Goal: Task Accomplishment & Management: Manage account settings

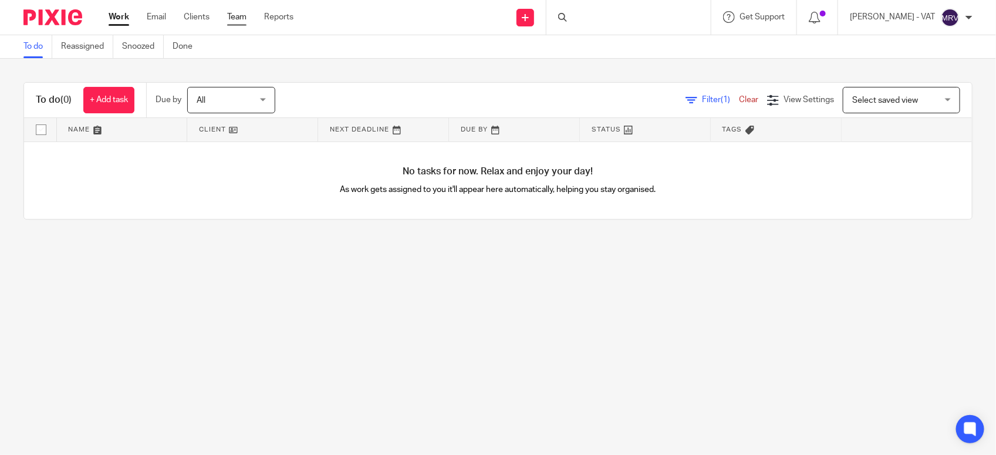
click at [232, 14] on link "Team" at bounding box center [236, 17] width 19 height 12
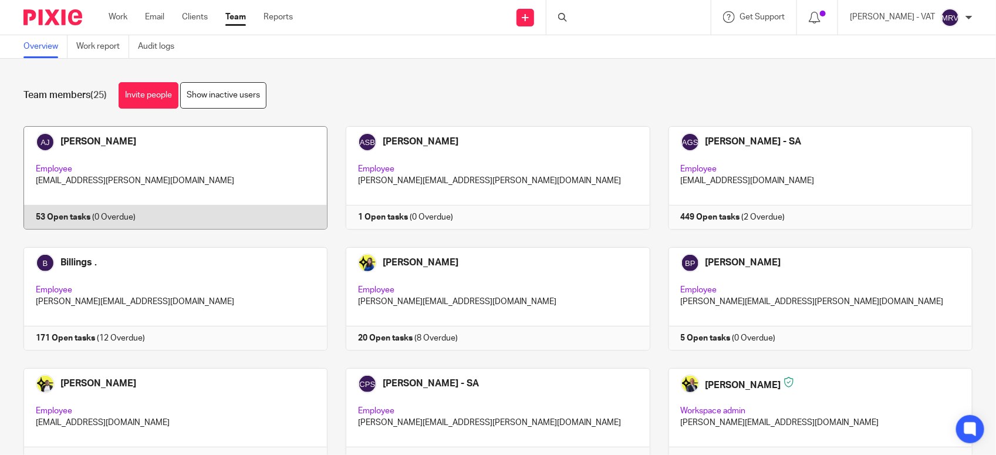
click at [95, 145] on link at bounding box center [166, 177] width 322 height 103
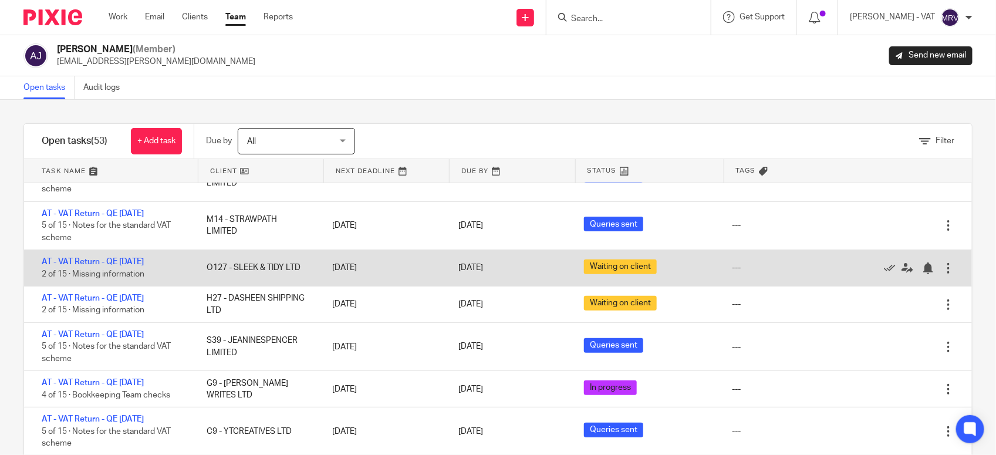
scroll to position [147, 0]
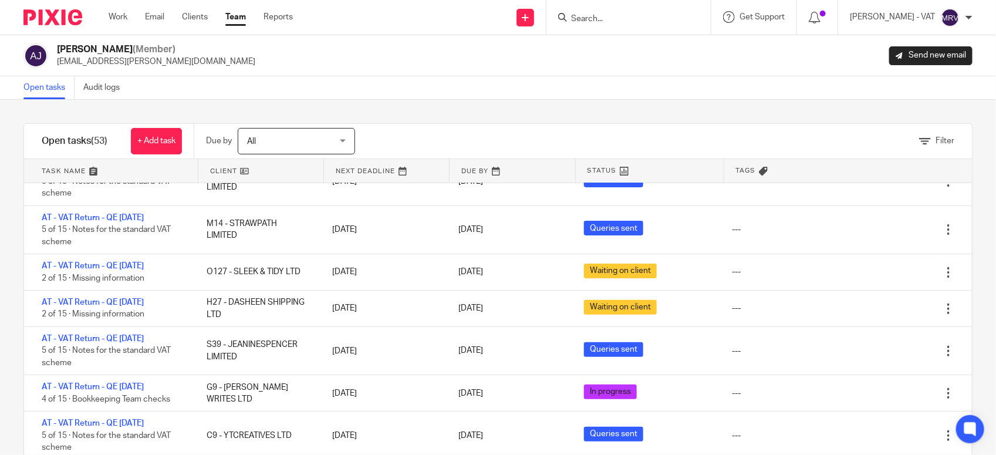
click at [474, 71] on div "[PERSON_NAME] (Member) [EMAIL_ADDRESS][PERSON_NAME][DOMAIN_NAME] Send new email" at bounding box center [498, 55] width 996 height 41
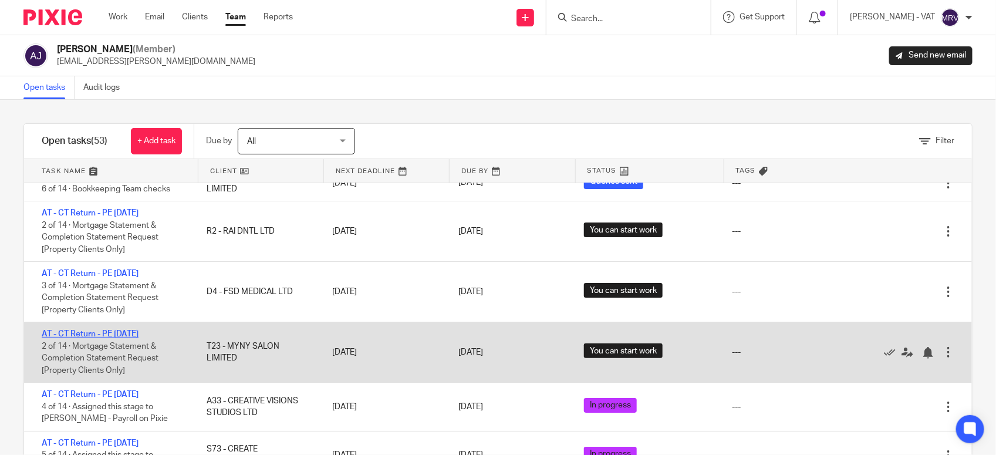
click at [96, 336] on link "AT - CT Return - PE 31-07-2025" at bounding box center [90, 334] width 97 height 8
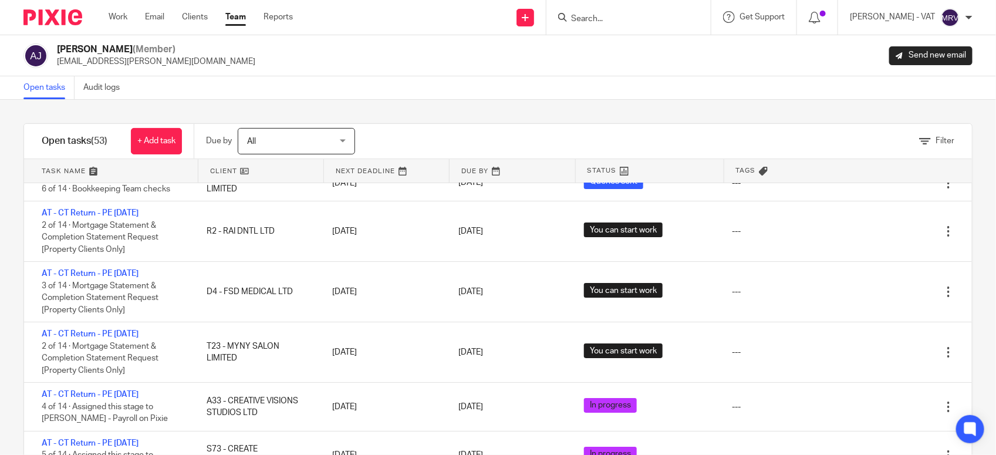
click at [546, 89] on div "Open tasks Audit logs" at bounding box center [498, 87] width 996 height 23
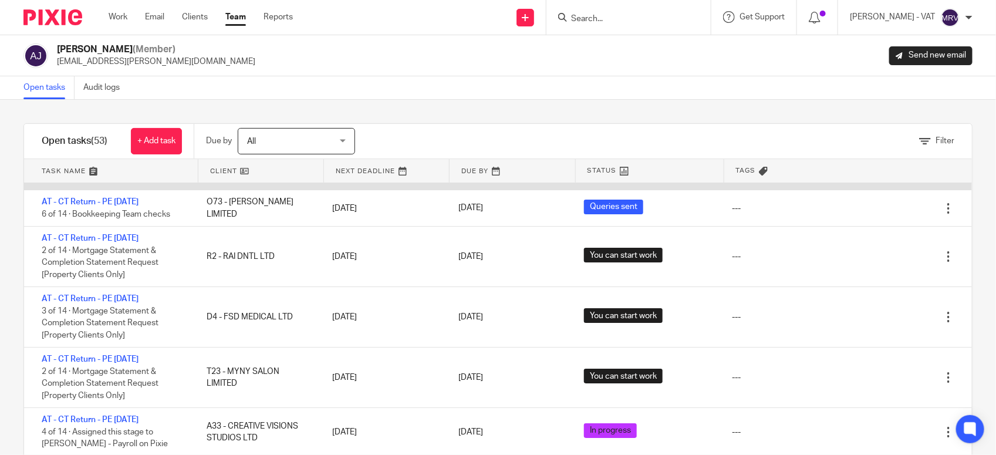
scroll to position [1924, 0]
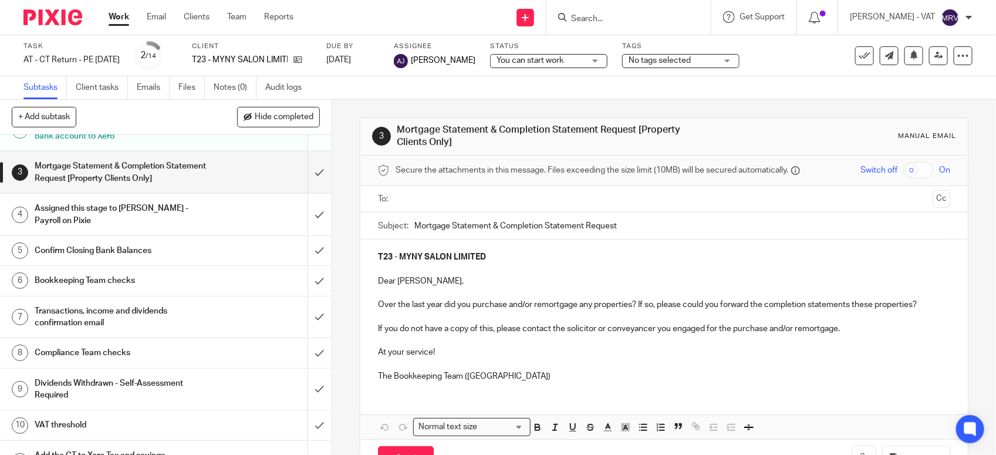
scroll to position [73, 0]
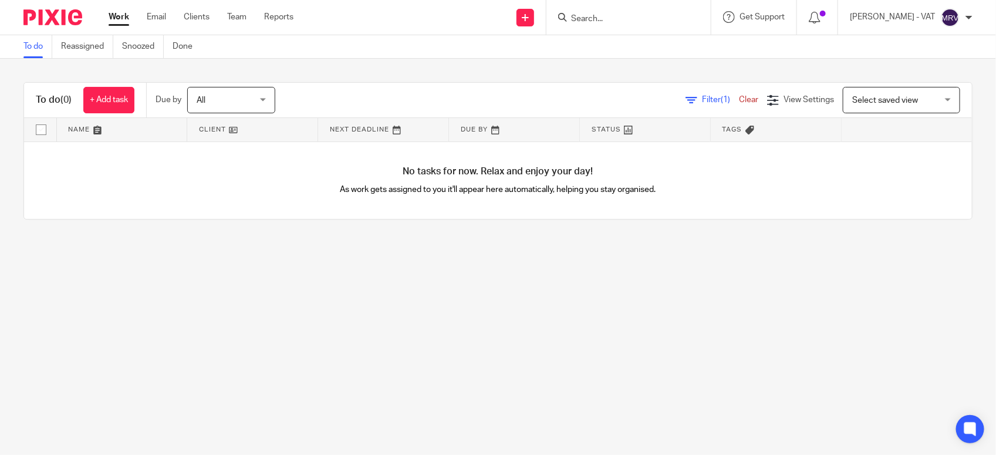
click at [420, 33] on div "Send new email Create task Add client Request signature Get Support Contact via…" at bounding box center [653, 17] width 685 height 35
click at [574, 50] on div "To do Reassigned Snoozed Done" at bounding box center [498, 46] width 996 height 23
click at [444, 58] on div "To do Reassigned Snoozed Done" at bounding box center [498, 46] width 996 height 23
click at [242, 18] on link "Team" at bounding box center [236, 17] width 19 height 12
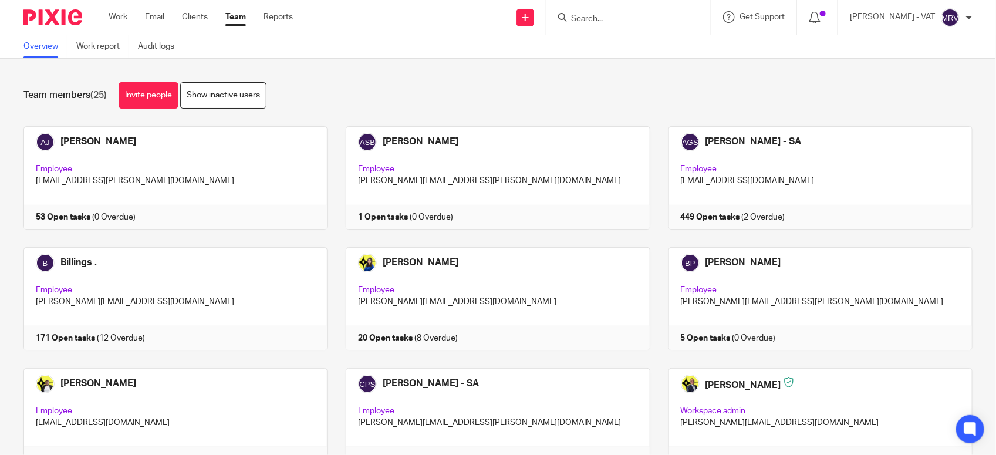
click at [482, 98] on div "Team members (25) Invite people Show inactive users" at bounding box center [497, 95] width 949 height 26
click at [197, 169] on link at bounding box center [166, 177] width 322 height 103
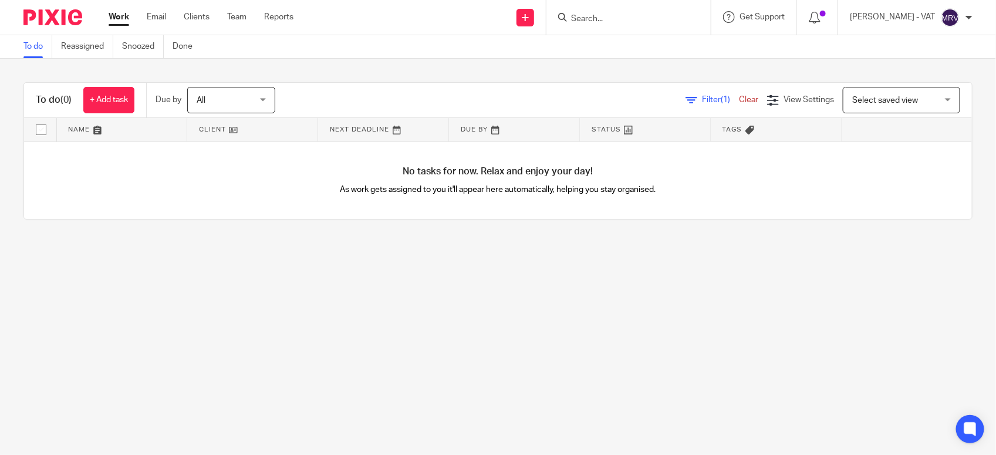
click at [475, 73] on div "To do (0) + Add task Due by All All Today Tomorrow This week Next week This mon…" at bounding box center [498, 151] width 996 height 184
click at [241, 19] on link "Team" at bounding box center [236, 17] width 19 height 12
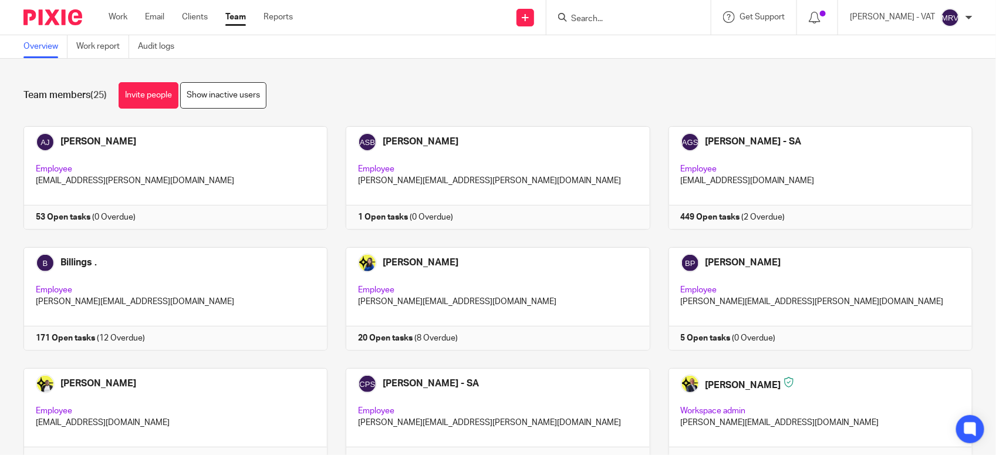
click at [582, 87] on div "Team members (25) Invite people Show inactive users" at bounding box center [497, 95] width 949 height 26
click at [574, 91] on div "Team members (25) Invite people Show inactive users" at bounding box center [497, 95] width 949 height 26
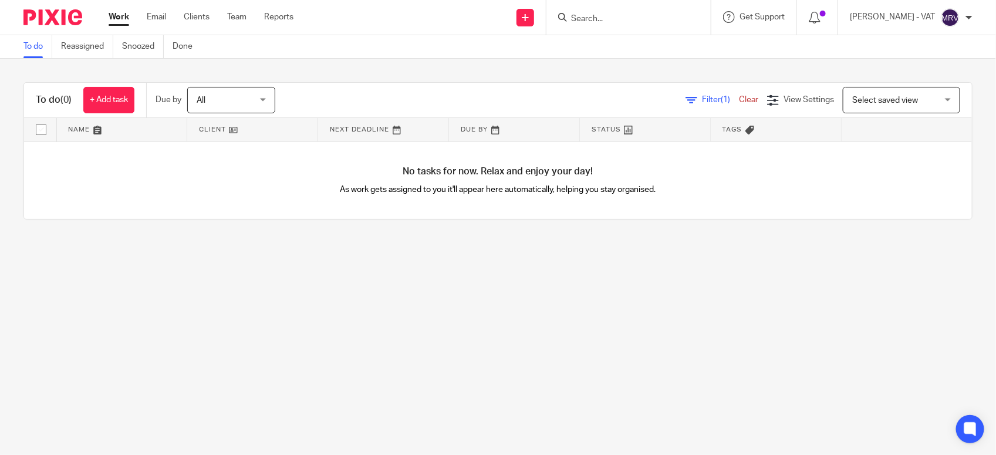
click at [442, 36] on div "To do Reassigned Snoozed Done" at bounding box center [498, 46] width 996 height 23
click at [242, 16] on link "Team" at bounding box center [236, 17] width 19 height 12
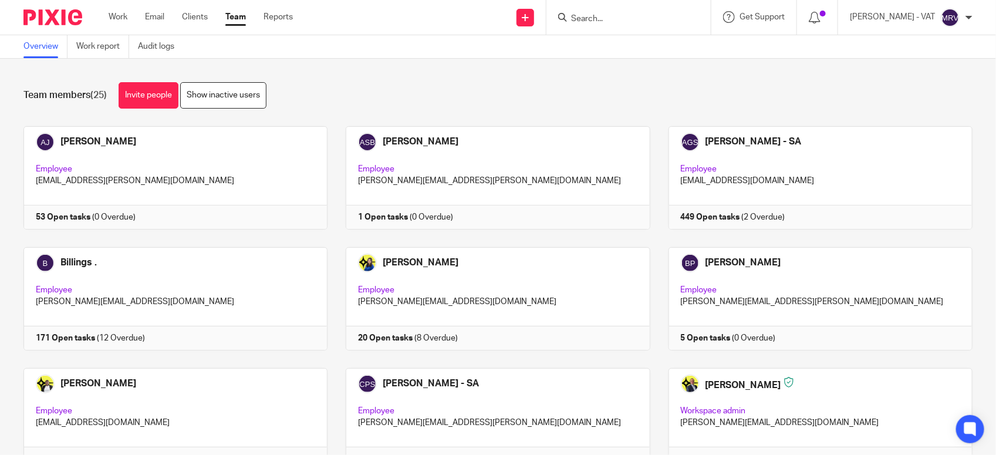
click at [403, 86] on div "Team members (25) Invite people Show inactive users" at bounding box center [497, 95] width 949 height 26
click at [485, 97] on div "Team members (25) Invite people Show inactive users" at bounding box center [497, 95] width 949 height 26
click at [188, 174] on link at bounding box center [166, 177] width 322 height 103
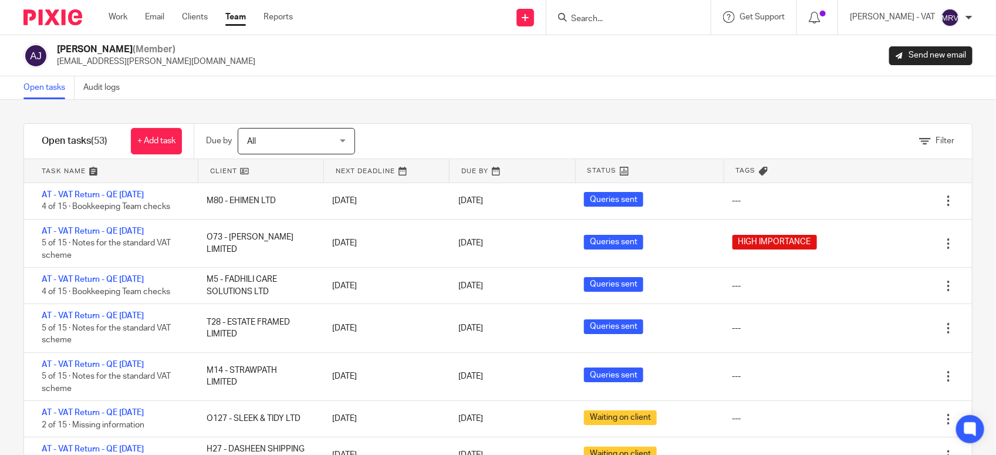
click at [470, 103] on div "Filter tasks Only show tasks matching all of these conditions 1 Client name Is …" at bounding box center [498, 277] width 996 height 355
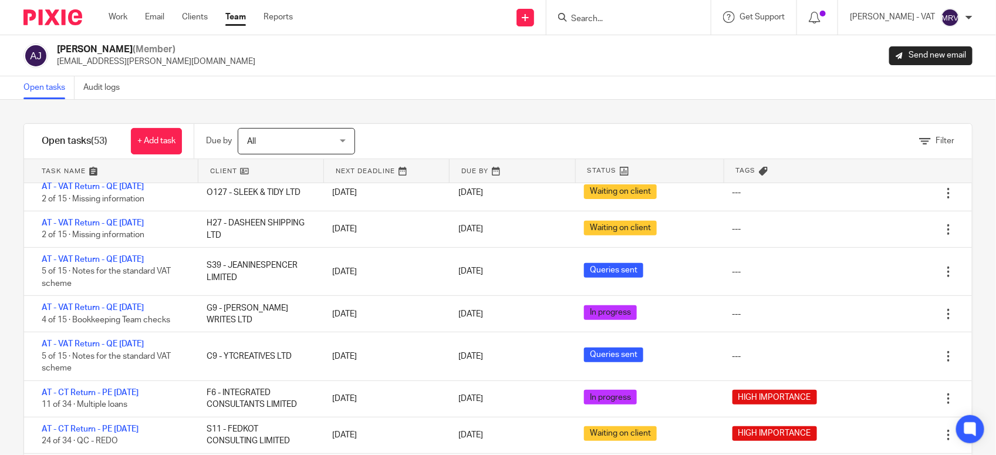
scroll to position [220, 0]
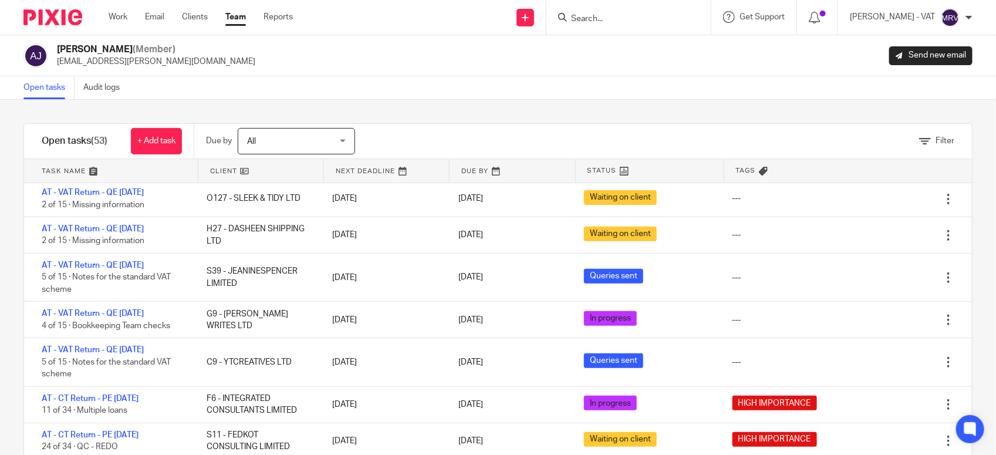
click at [471, 113] on div "Filter tasks Only show tasks matching all of these conditions 1 Client name Is …" at bounding box center [498, 277] width 996 height 355
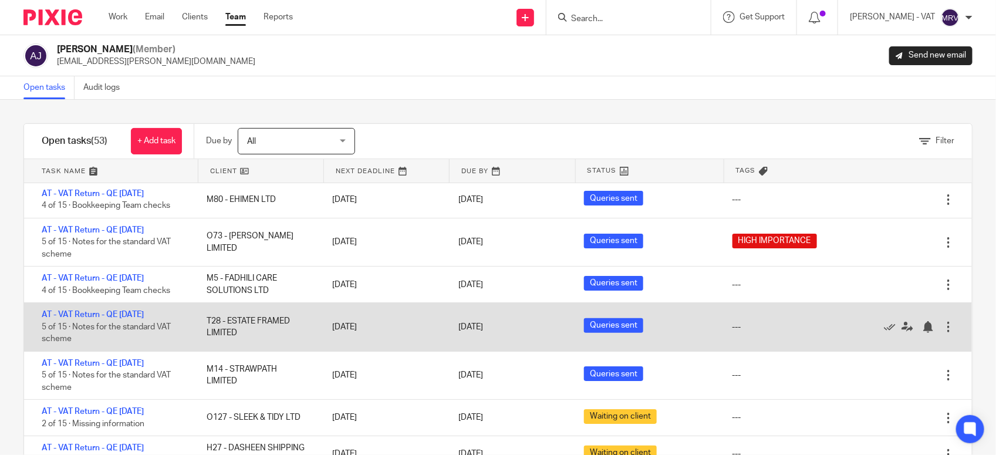
scroll to position [0, 0]
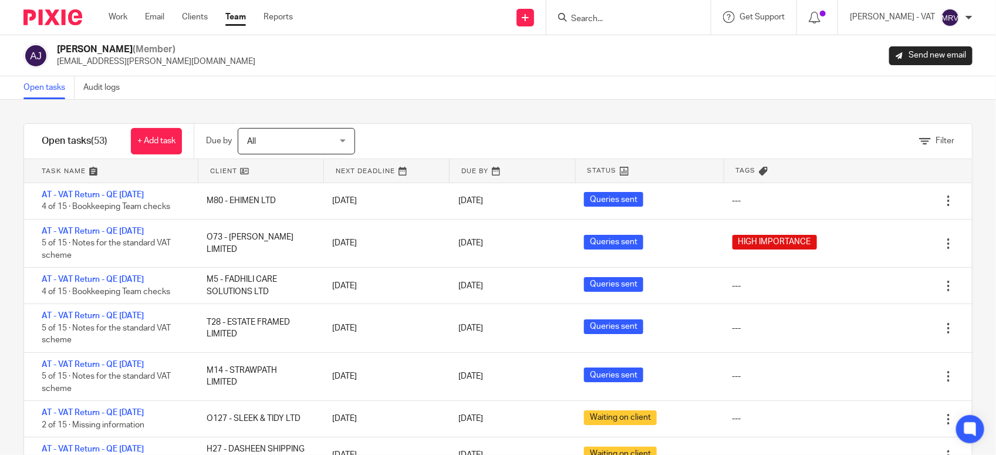
click at [485, 99] on div "Open tasks Audit logs" at bounding box center [498, 87] width 996 height 23
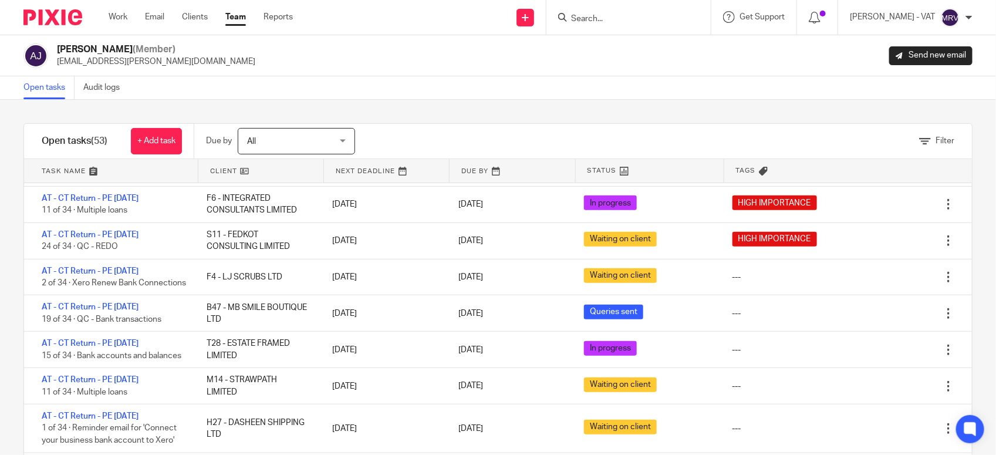
scroll to position [440, 0]
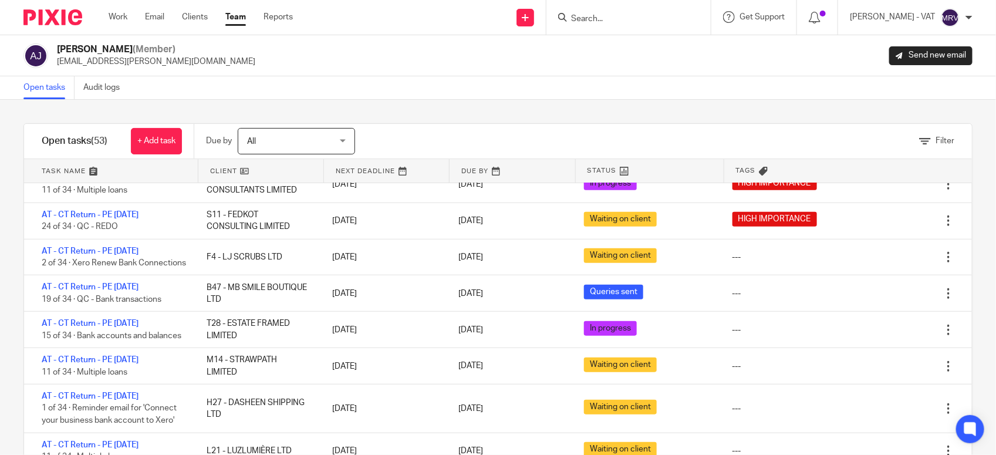
click at [451, 80] on div "Open tasks Audit logs" at bounding box center [498, 87] width 996 height 23
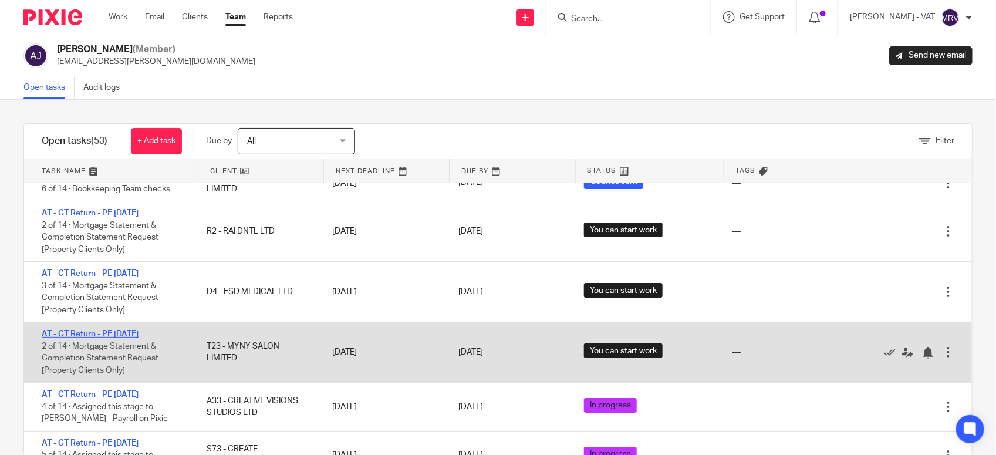
click at [116, 335] on link "AT - CT Return - PE [DATE]" at bounding box center [90, 334] width 97 height 8
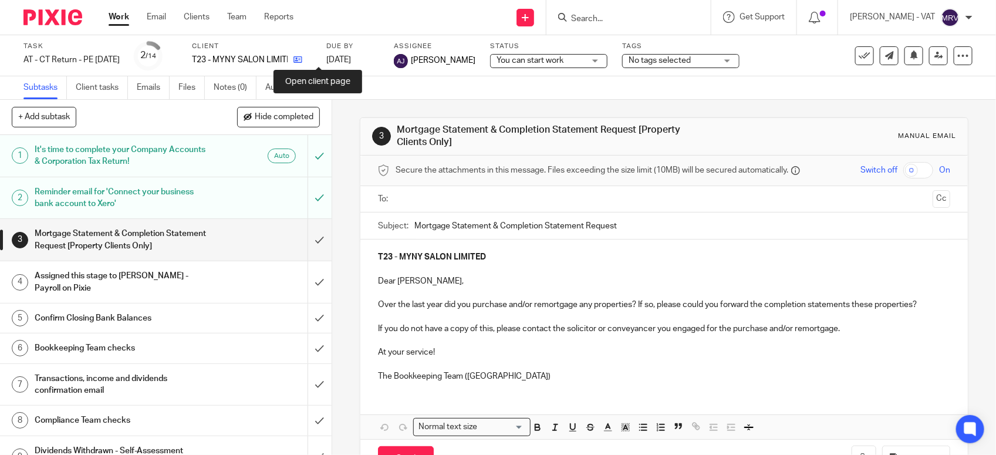
click at [302, 60] on icon at bounding box center [298, 59] width 9 height 9
click at [365, 101] on div "3 Mortgage Statement & Completion Statement Request [Property Clients Only] Man…" at bounding box center [664, 298] width 609 height 396
click at [124, 153] on h1 "It's time to complete your Company Accounts & Corporation Tax Return!" at bounding box center [122, 156] width 174 height 30
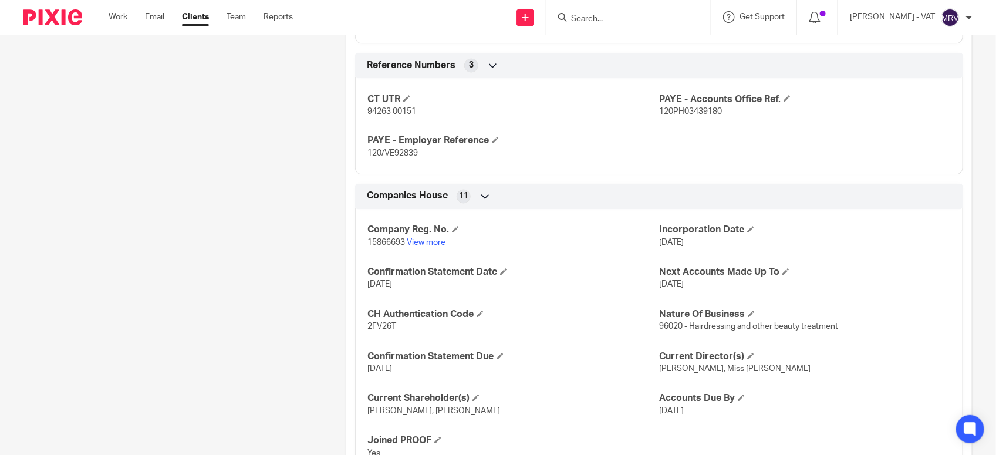
scroll to position [881, 0]
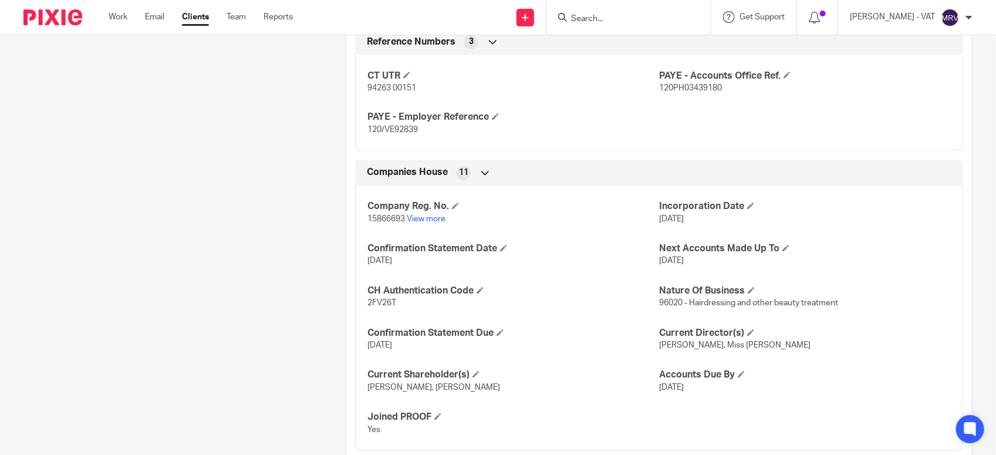
drag, startPoint x: 652, startPoint y: 219, endPoint x: 704, endPoint y: 222, distance: 52.9
click at [704, 222] on p "[DATE]" at bounding box center [805, 220] width 292 height 12
drag, startPoint x: 704, startPoint y: 222, endPoint x: 842, endPoint y: 299, distance: 158.2
click at [842, 299] on p "96020 - Hairdressing and other beauty treatment" at bounding box center [805, 304] width 292 height 12
drag, startPoint x: 842, startPoint y: 299, endPoint x: 841, endPoint y: 316, distance: 16.5
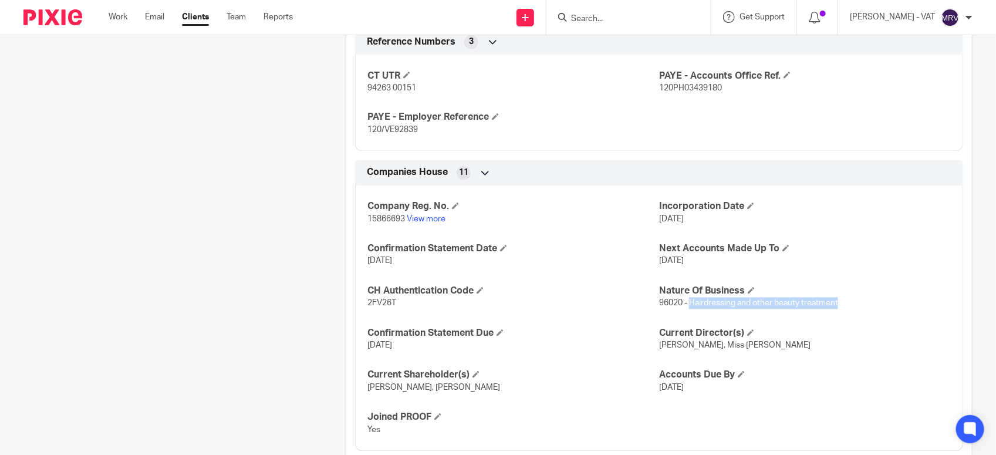
click at [841, 316] on div "Company Reg. No. 15866693 View more Incorporation Date [DATE] Confirmation Stat…" at bounding box center [659, 314] width 608 height 274
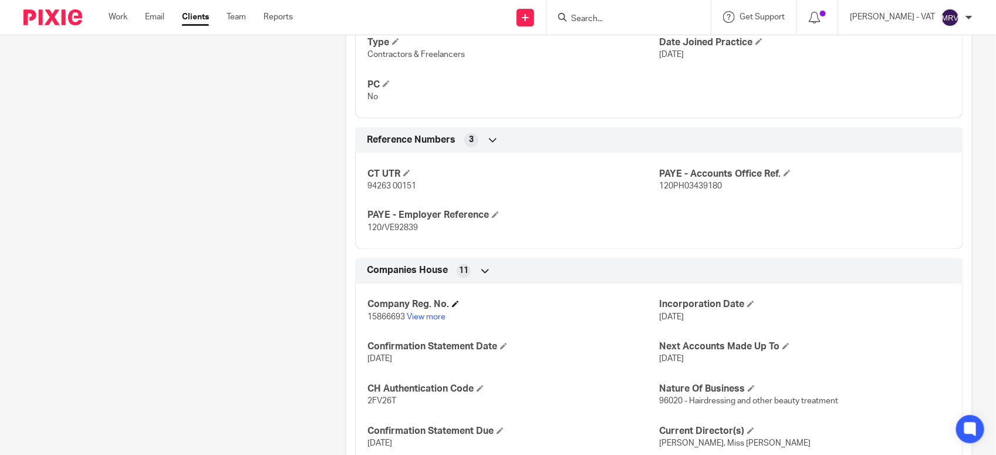
scroll to position [807, 0]
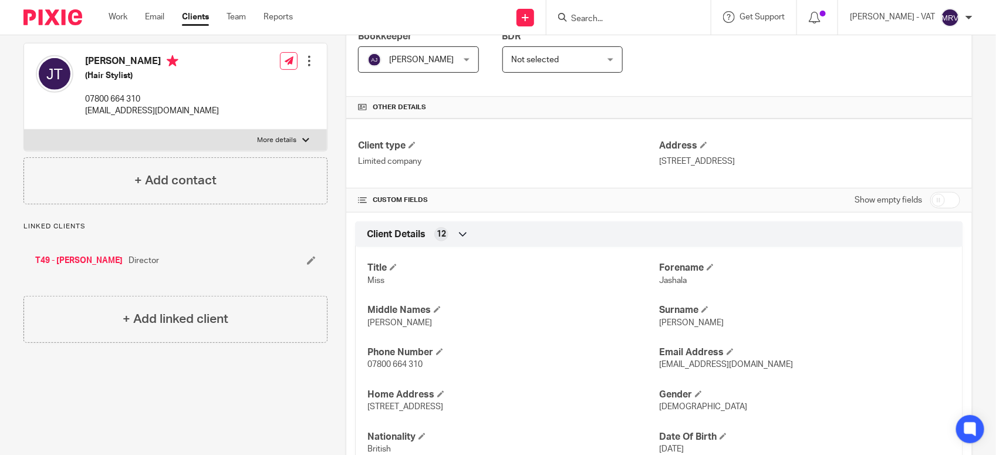
scroll to position [73, 0]
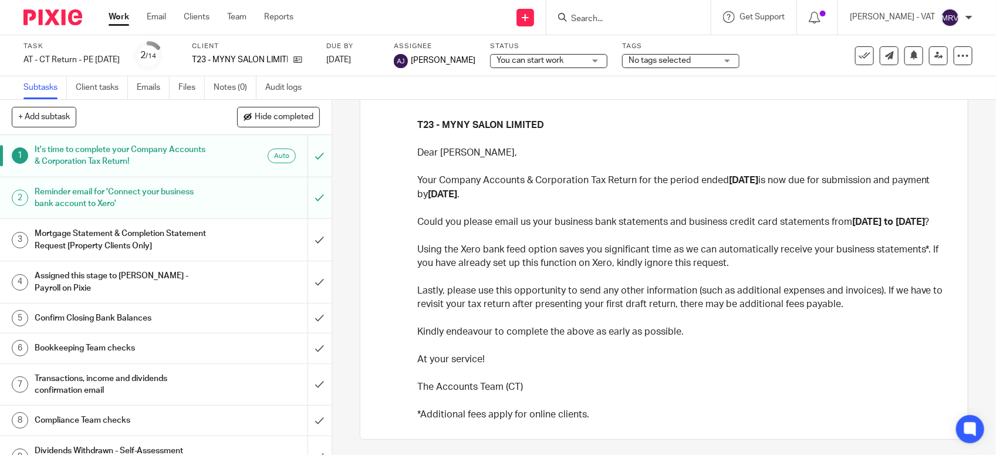
scroll to position [150, 0]
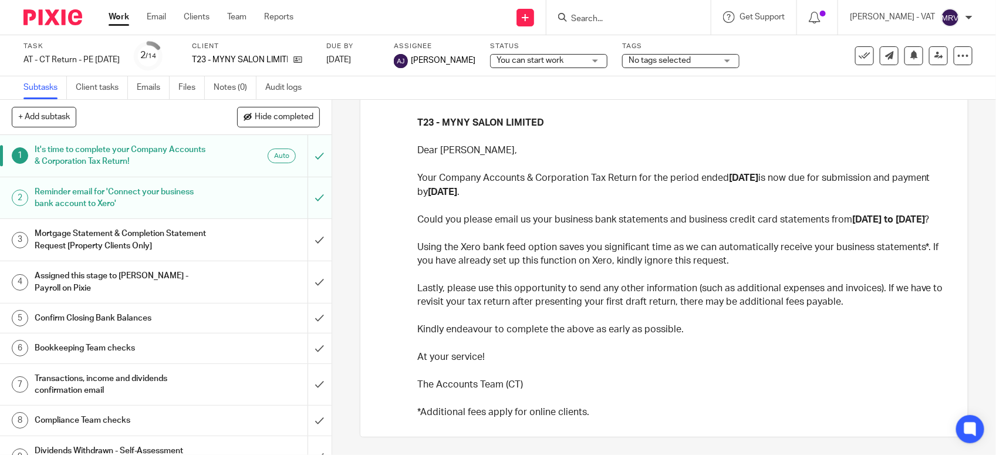
drag, startPoint x: 465, startPoint y: 181, endPoint x: 529, endPoint y: 175, distance: 64.3
click at [457, 187] on strong "[DATE]" at bounding box center [442, 191] width 29 height 9
drag, startPoint x: 529, startPoint y: 175, endPoint x: 600, endPoint y: 186, distance: 71.3
click at [600, 199] on p at bounding box center [682, 206] width 530 height 14
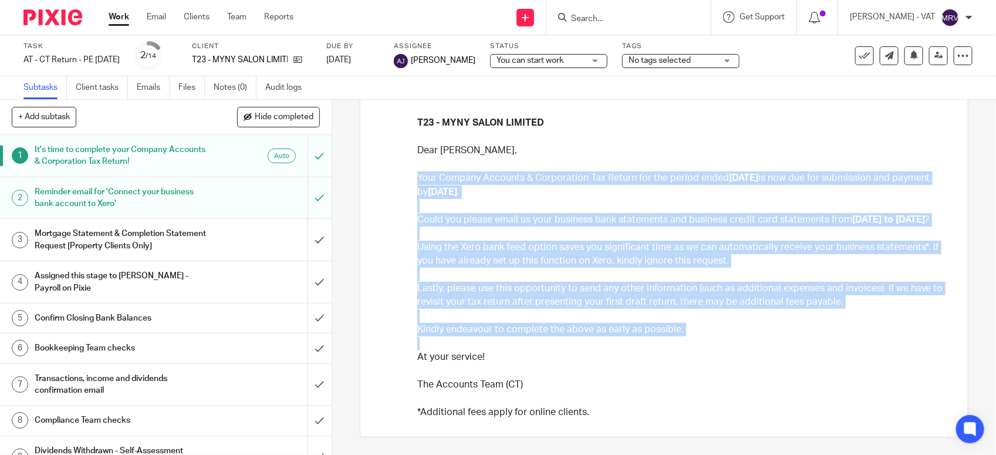
drag, startPoint x: 410, startPoint y: 160, endPoint x: 562, endPoint y: 346, distance: 241.1
click at [562, 346] on div "It's time to complete your Company Accounts & Corporation Tax Return! [PERSON_N…" at bounding box center [664, 229] width 584 height 382
drag, startPoint x: 562, startPoint y: 346, endPoint x: 676, endPoint y: 323, distance: 116.3
click at [676, 323] on p "Kindly endeavour to complete the above as early as possible." at bounding box center [682, 330] width 530 height 14
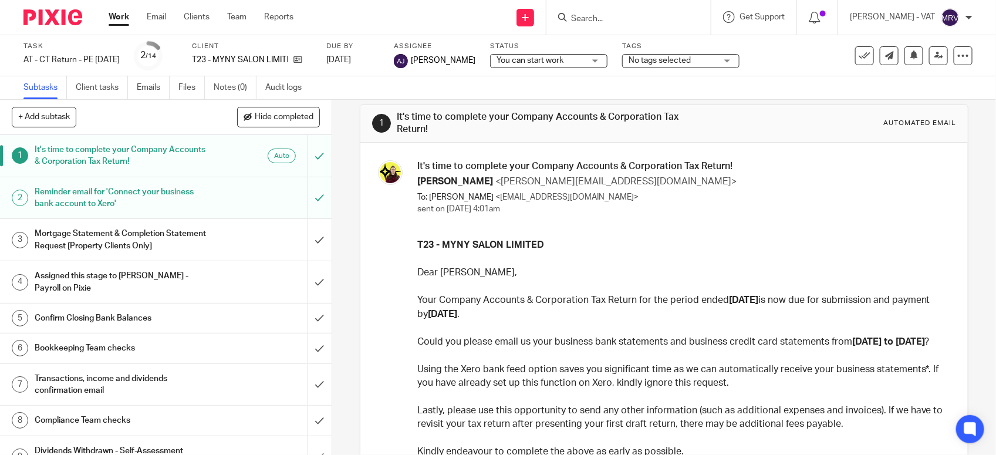
scroll to position [0, 0]
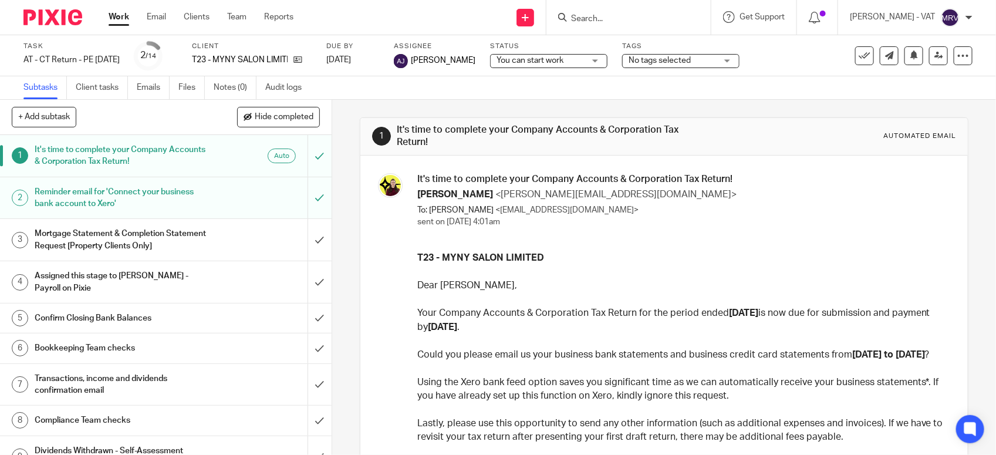
click at [139, 200] on h1 "Reminder email for 'Connect your business bank account to Xero'" at bounding box center [122, 198] width 174 height 30
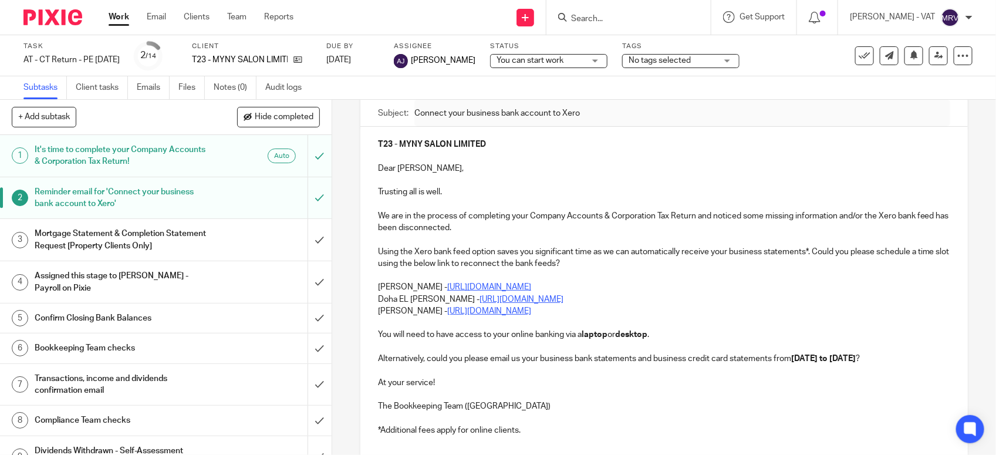
scroll to position [73, 0]
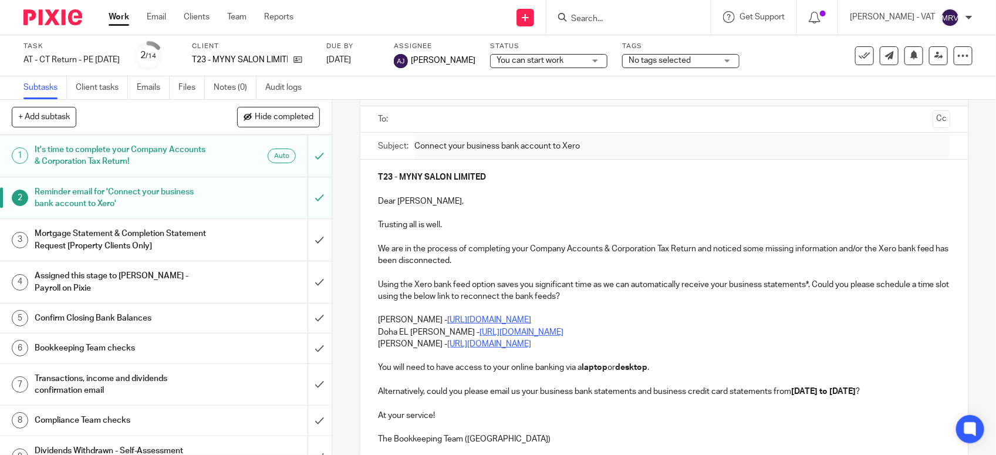
click at [488, 213] on p at bounding box center [664, 213] width 572 height 12
click at [477, 232] on p at bounding box center [664, 237] width 572 height 12
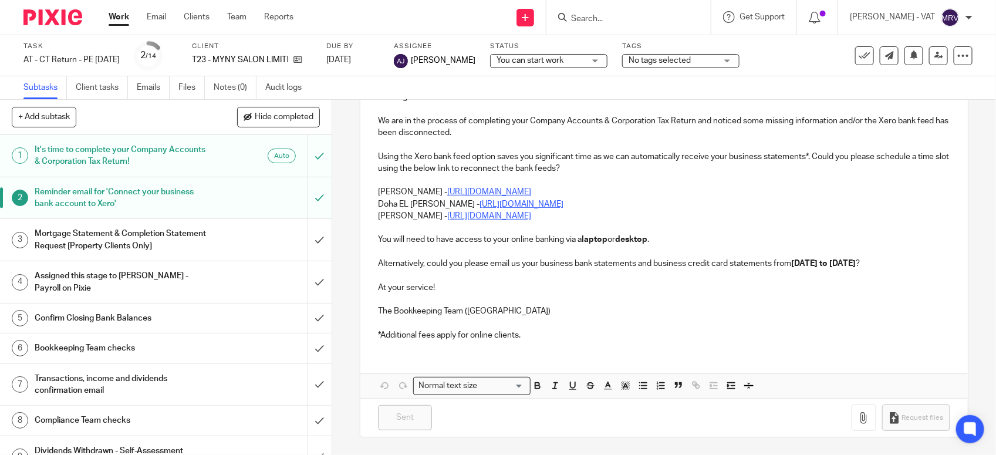
scroll to position [215, 0]
click at [380, 186] on p "Carine Thompson - https://calendly.com/meetwithcarinethompson/call" at bounding box center [664, 192] width 572 height 12
click at [378, 186] on p "Carine Thompson - https://calendly.com/meetwithcarinethompson/call" at bounding box center [664, 192] width 572 height 12
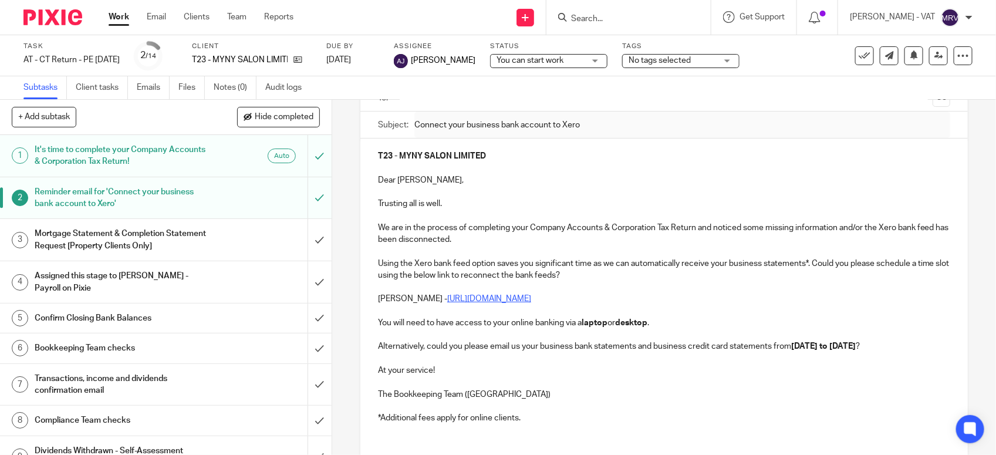
scroll to position [0, 0]
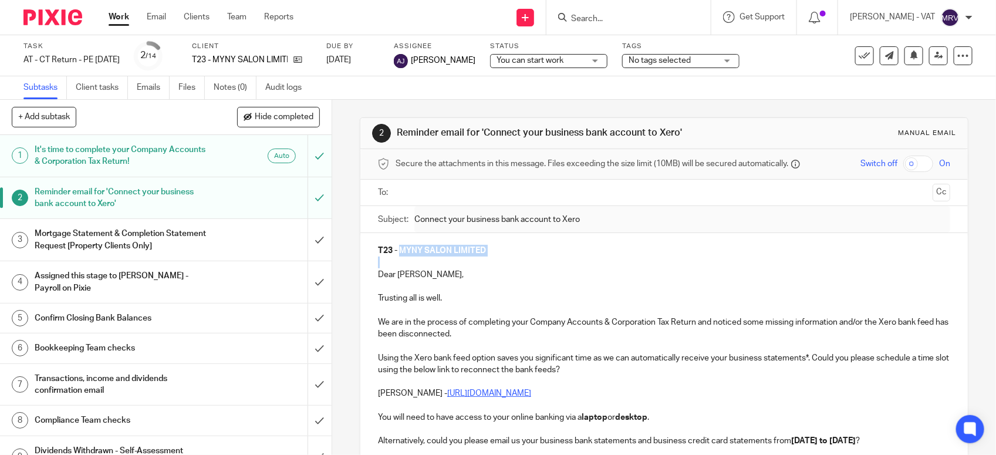
drag, startPoint x: 397, startPoint y: 255, endPoint x: 460, endPoint y: 257, distance: 62.2
click at [460, 257] on div "T23 - MYNY SALON LIMITED Dear Jashala, Trusting all is well. We are in the proc…" at bounding box center [664, 380] width 608 height 294
click at [397, 274] on p "Dear [PERSON_NAME]," at bounding box center [664, 275] width 572 height 12
drag, startPoint x: 392, startPoint y: 278, endPoint x: 430, endPoint y: 279, distance: 37.6
click at [430, 279] on p "Dear [PERSON_NAME]," at bounding box center [664, 275] width 572 height 12
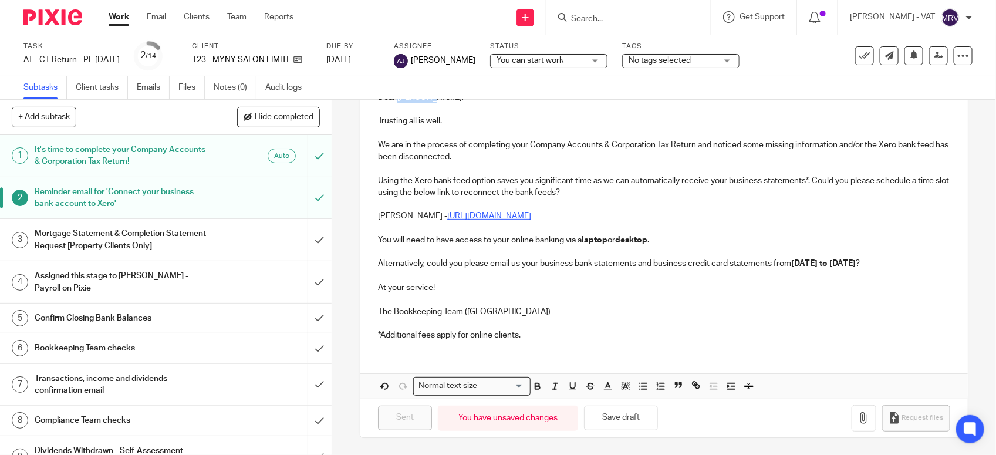
scroll to position [191, 0]
click at [157, 232] on h1 "Mortgage Statement & Completion Statement Request [Property Clients Only]" at bounding box center [122, 240] width 174 height 30
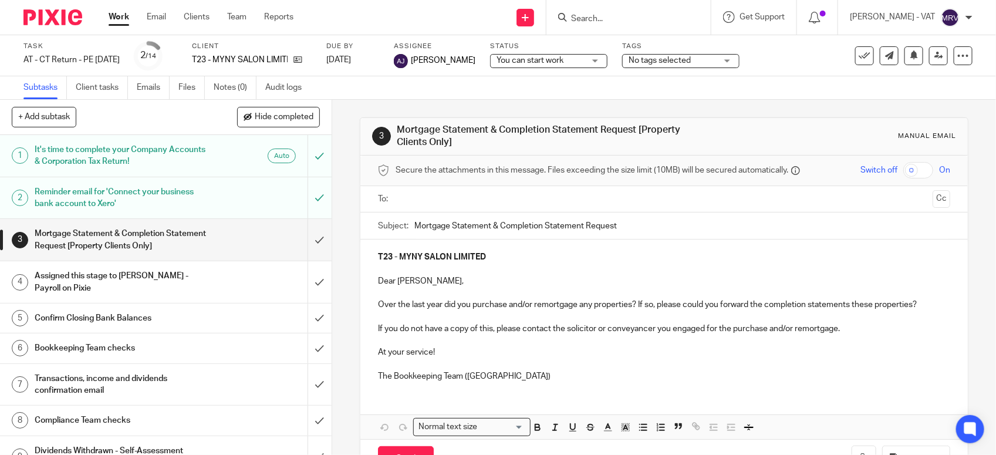
scroll to position [43, 0]
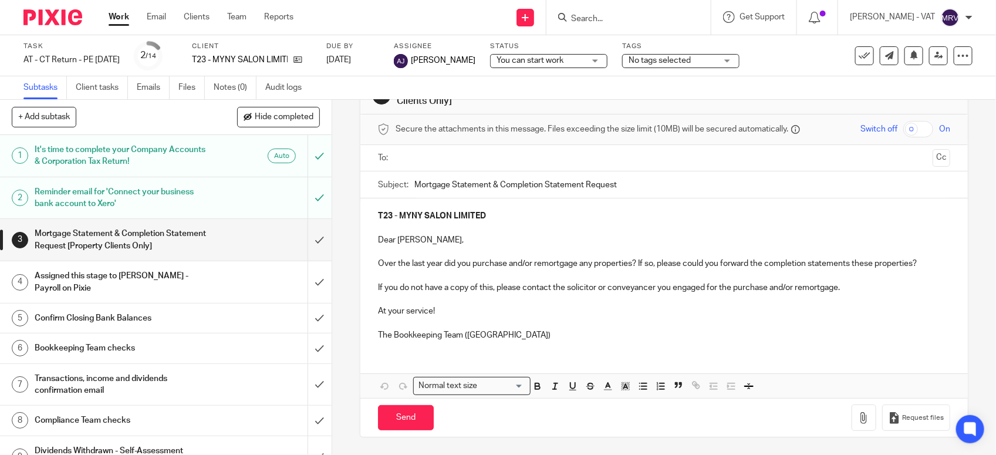
click at [490, 336] on p "The Bookkeeping Team (CT)" at bounding box center [664, 335] width 572 height 12
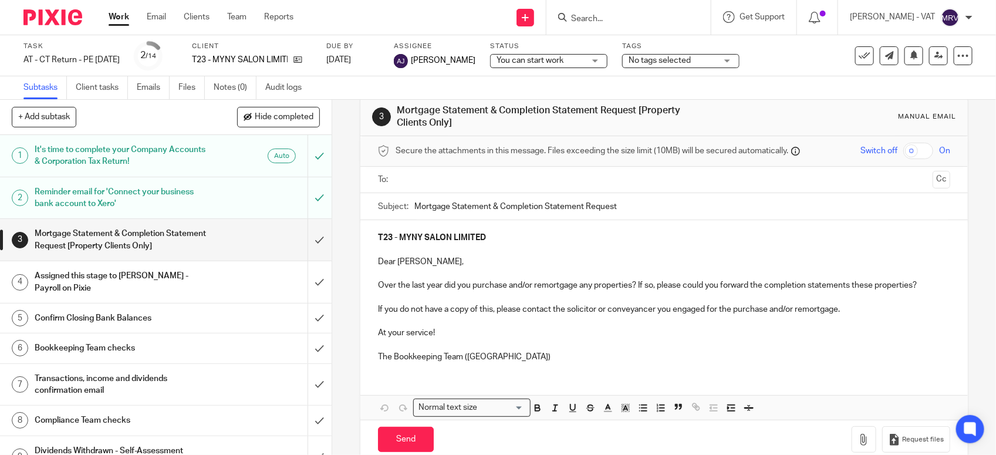
scroll to position [0, 0]
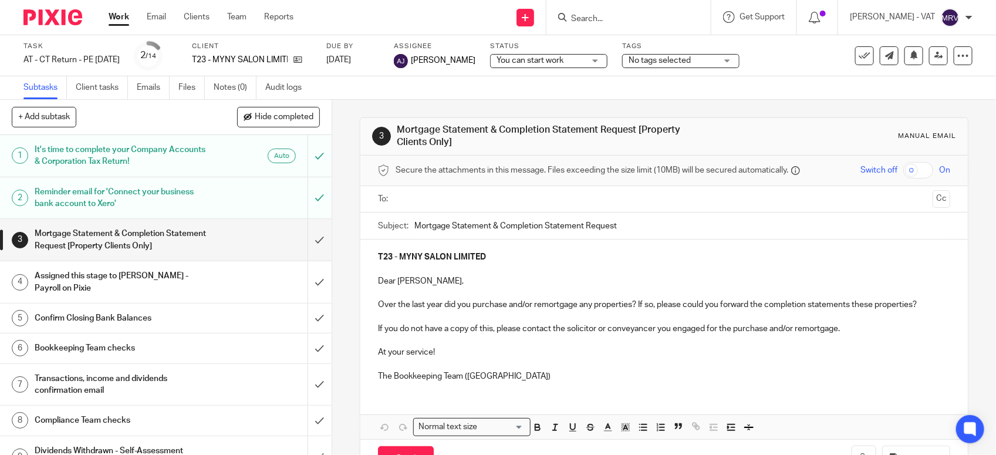
click at [400, 21] on div "Send new email Create task Add client Request signature Get Support Contact via…" at bounding box center [653, 17] width 685 height 35
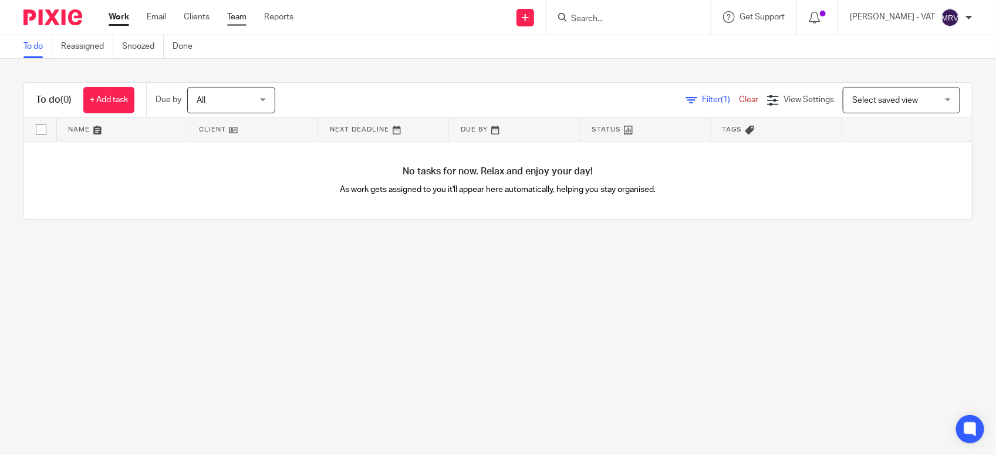
click at [232, 16] on link "Team" at bounding box center [236, 17] width 19 height 12
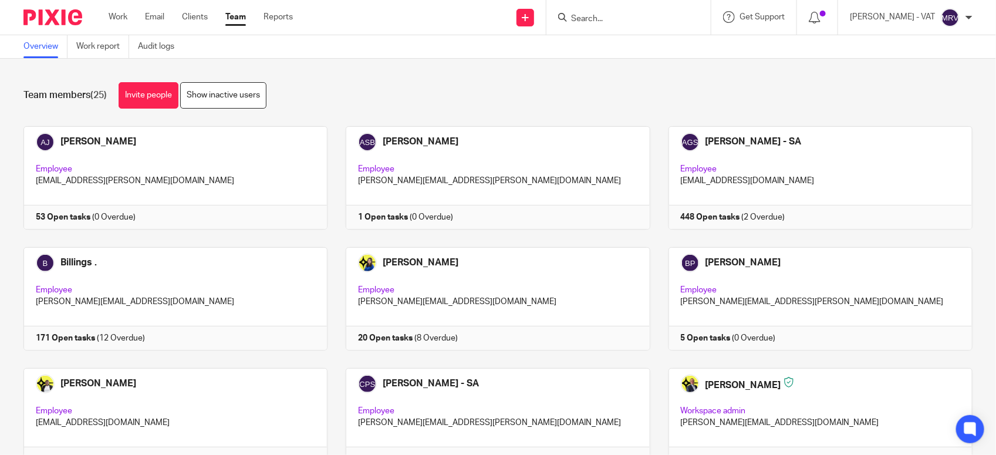
click at [485, 86] on div "Team members (25) Invite people Show inactive users" at bounding box center [497, 95] width 949 height 26
click at [79, 157] on link at bounding box center [166, 177] width 322 height 103
click at [532, 79] on div "Team members (25) Invite people Show inactive users Invite team members Add inv…" at bounding box center [498, 257] width 996 height 396
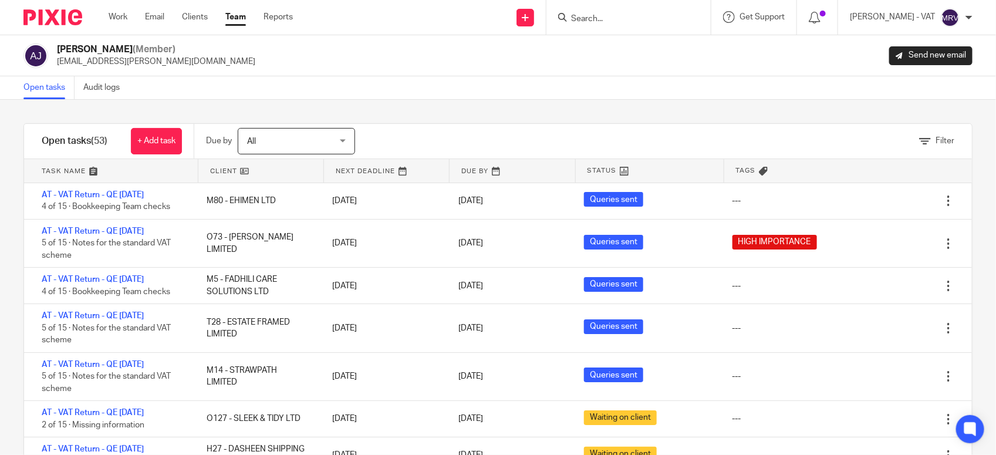
click at [492, 100] on div "Filter tasks Only show tasks matching all of these conditions 1 Client name Is …" at bounding box center [498, 277] width 996 height 355
click at [514, 83] on div "Open tasks Audit logs" at bounding box center [498, 87] width 996 height 23
click at [515, 83] on div "Open tasks Audit logs" at bounding box center [498, 87] width 996 height 23
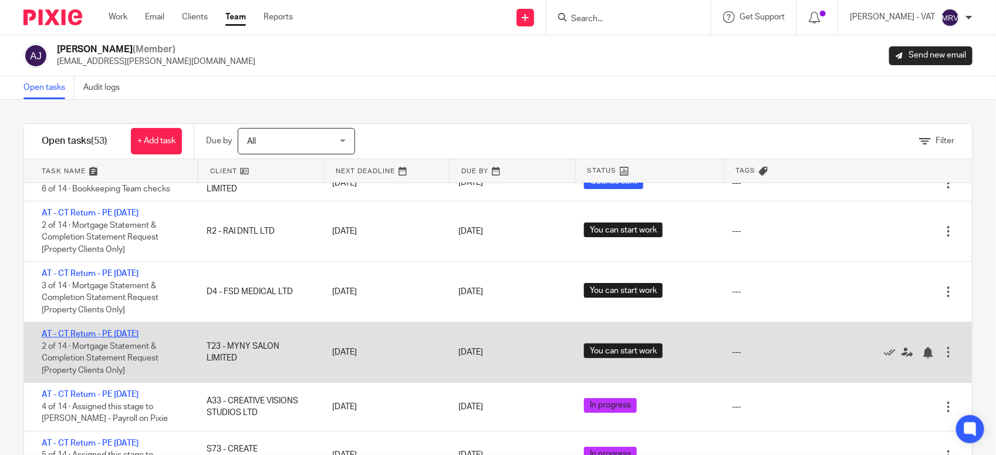
click at [139, 333] on link "AT - CT Return - PE [DATE]" at bounding box center [90, 334] width 97 height 8
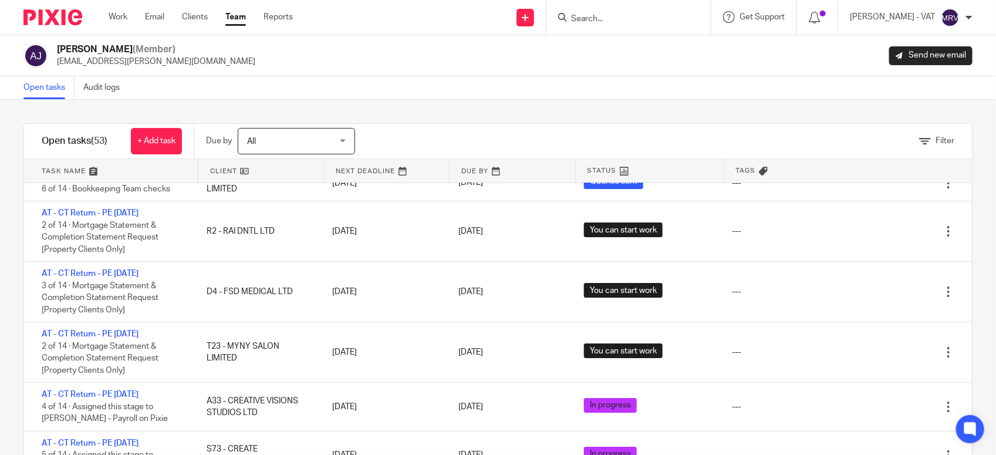
click at [475, 44] on div "Abhay Jayswal (Member) abhay.jayswal@confiancebizsol.in Send new email" at bounding box center [497, 55] width 949 height 25
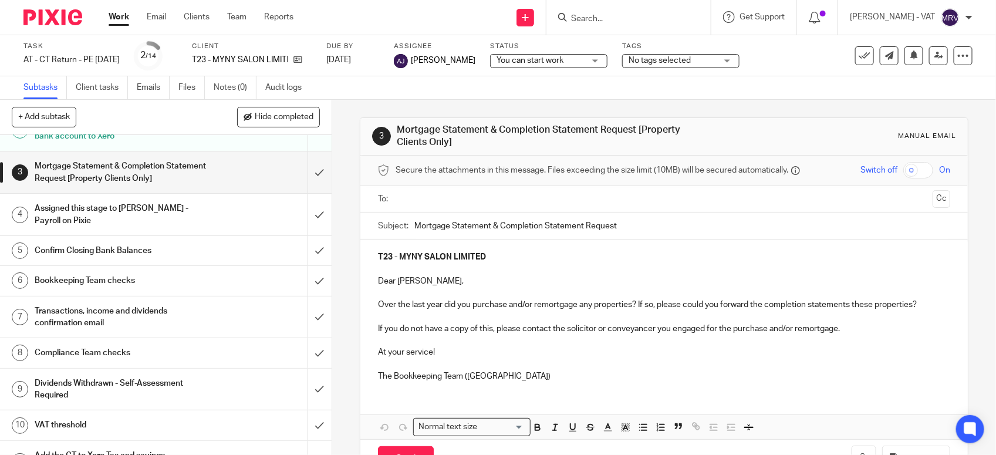
scroll to position [65, 0]
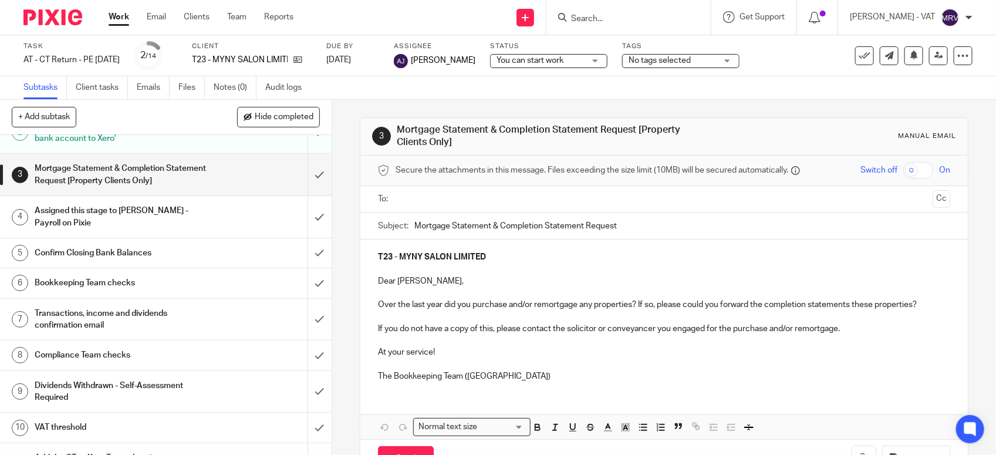
click at [445, 113] on div "3 Mortgage Statement & Completion Statement Request [Property Clients Only] Man…" at bounding box center [664, 298] width 609 height 396
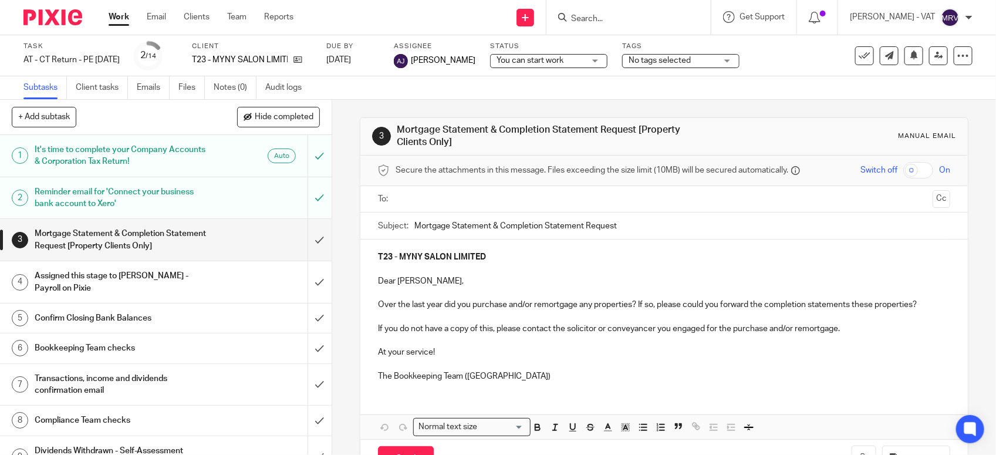
click at [392, 98] on div "Subtasks Client tasks Emails Files Notes (0) Audit logs" at bounding box center [498, 87] width 996 height 23
click at [305, 244] on input "submit" at bounding box center [166, 240] width 332 height 42
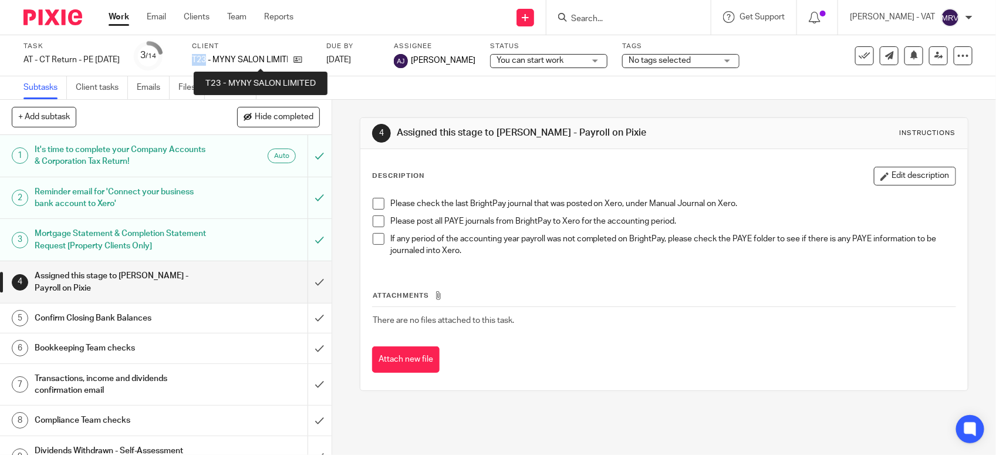
drag, startPoint x: 210, startPoint y: 63, endPoint x: 226, endPoint y: 62, distance: 16.4
click at [226, 62] on div "Task AT - CT Return - PE [DATE] Save AT - [GEOGRAPHIC_DATA] Return - PE [DATE] …" at bounding box center [418, 56] width 791 height 28
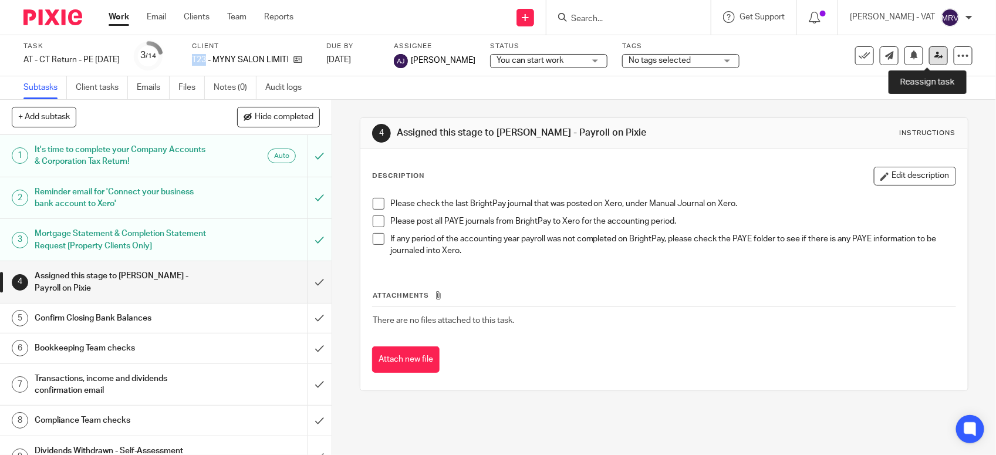
click at [935, 56] on icon at bounding box center [939, 55] width 9 height 9
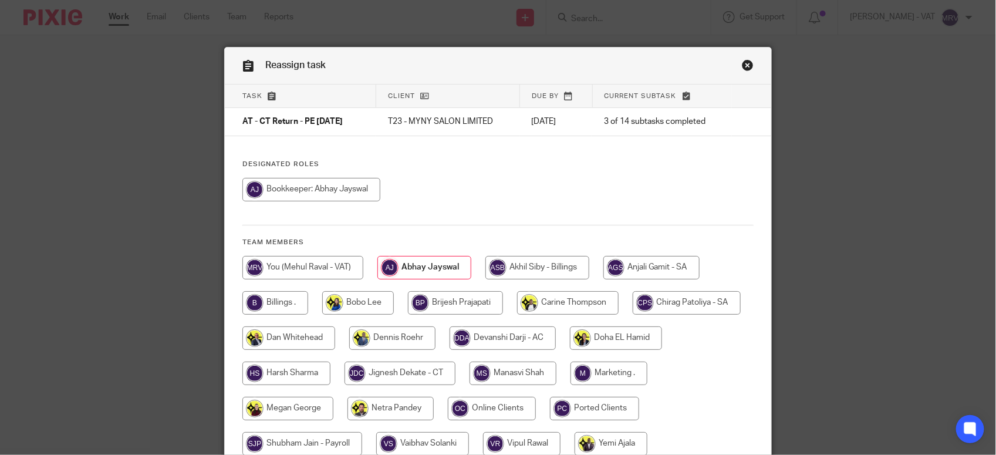
scroll to position [110, 0]
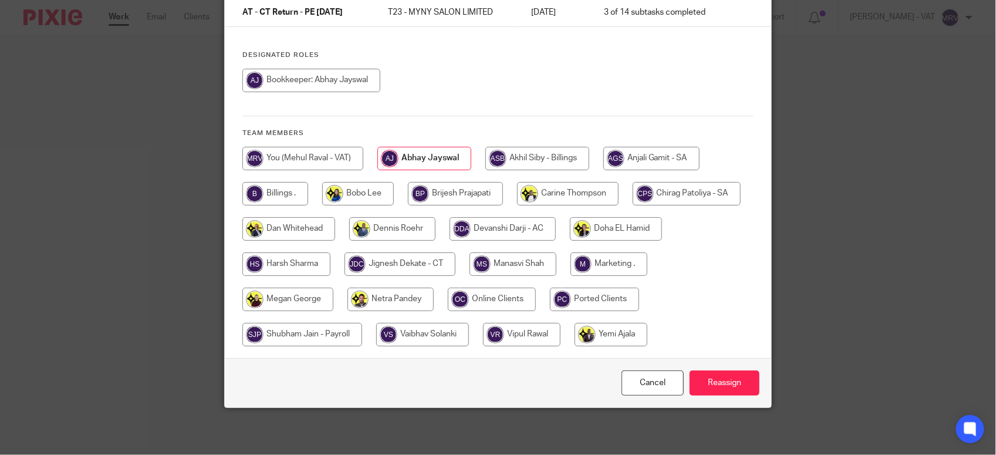
click at [309, 326] on input "radio" at bounding box center [302, 334] width 120 height 23
radio input "true"
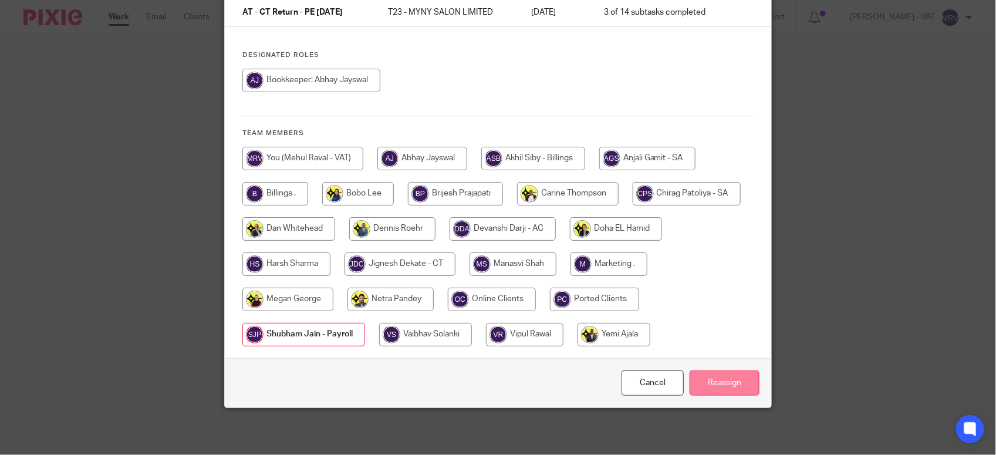
click at [706, 383] on input "Reassign" at bounding box center [725, 382] width 70 height 25
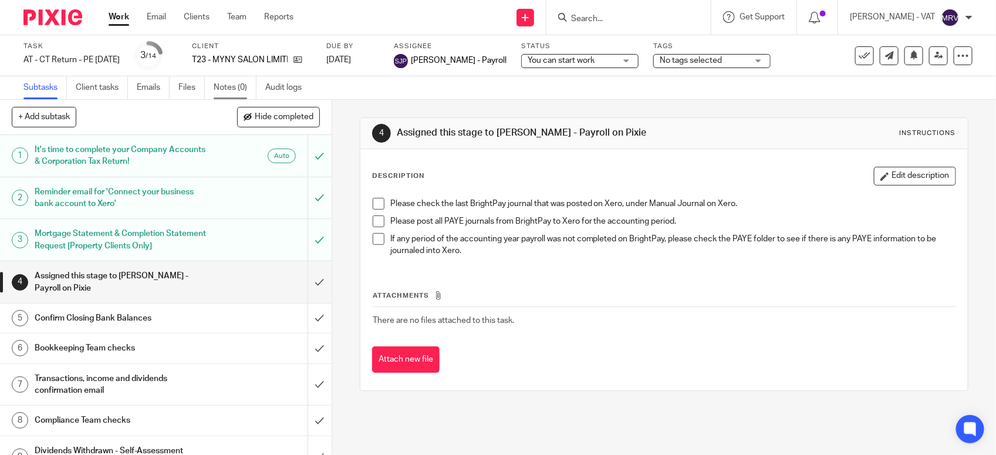
click at [235, 88] on link "Notes (0)" at bounding box center [235, 87] width 43 height 23
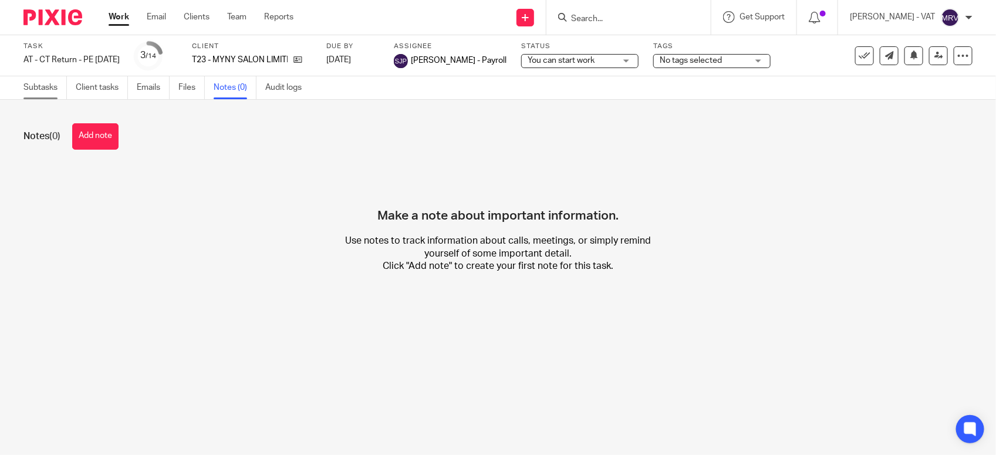
click at [42, 84] on link "Subtasks" at bounding box center [44, 87] width 43 height 23
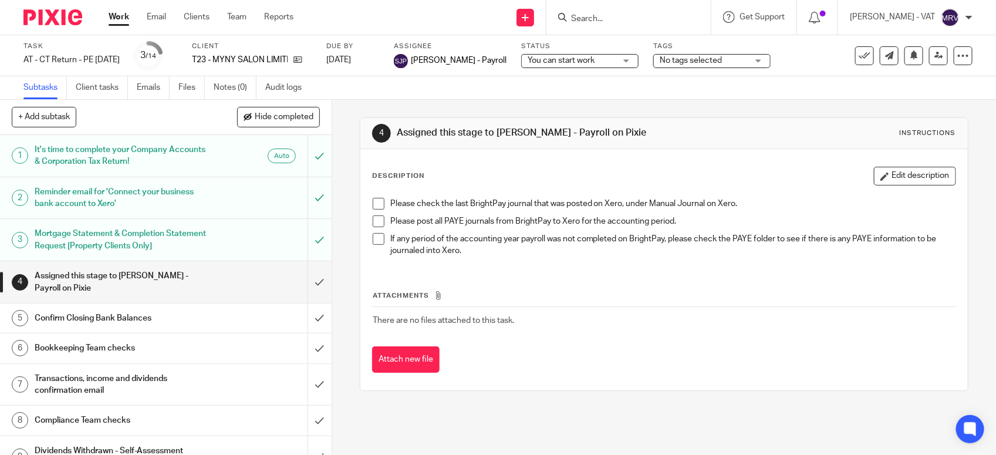
scroll to position [73, 0]
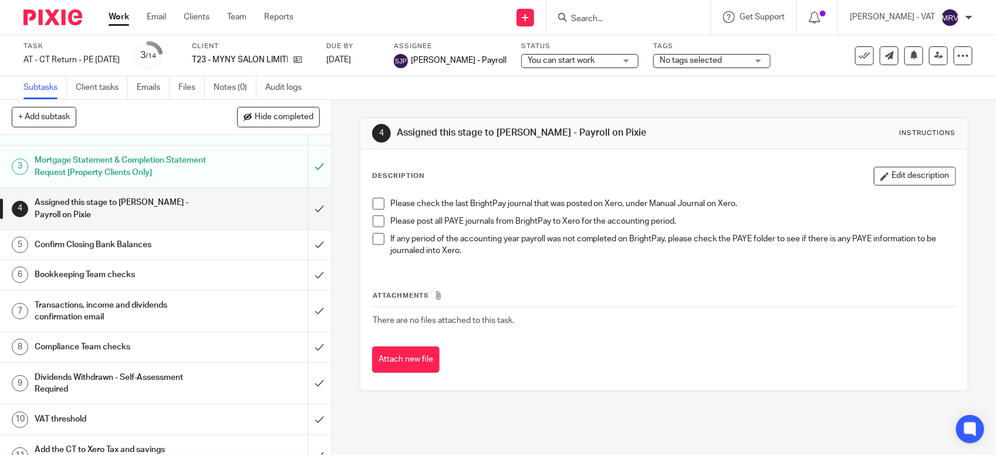
click at [113, 245] on h1 "Confirm Closing Bank Balances" at bounding box center [122, 245] width 174 height 18
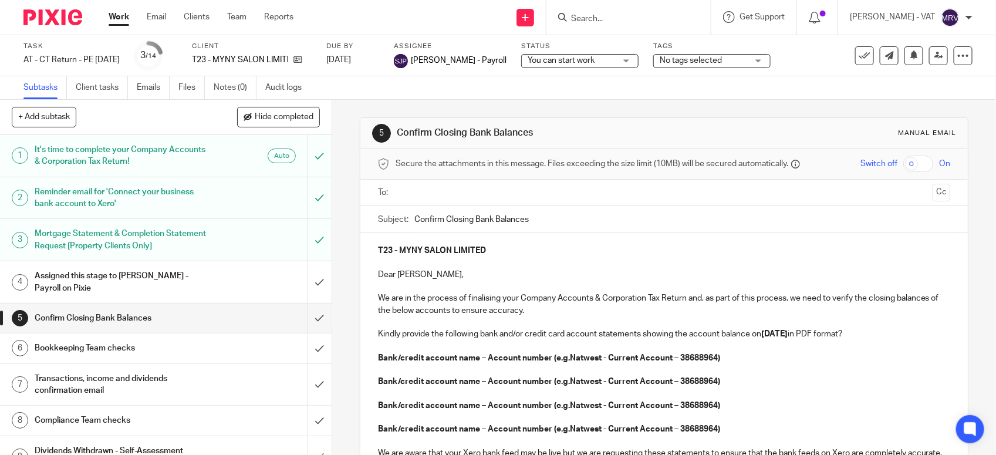
scroll to position [73, 0]
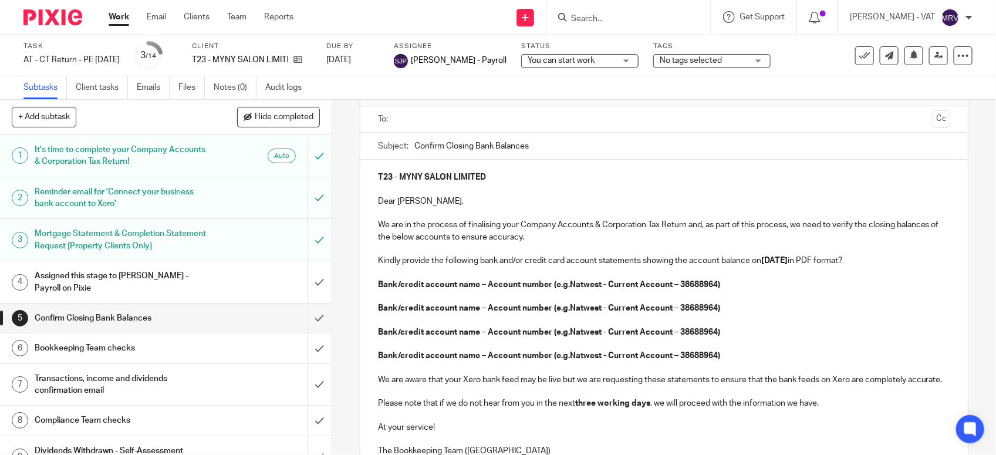
click at [433, 22] on div "Send new email Create task Add client Request signature Get Support Contact via…" at bounding box center [653, 17] width 685 height 35
click at [302, 62] on icon at bounding box center [298, 59] width 9 height 9
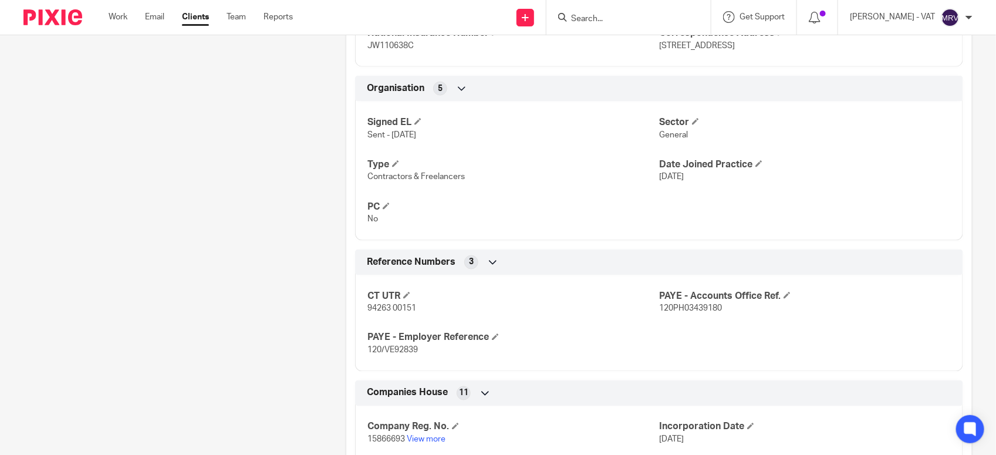
scroll to position [946, 0]
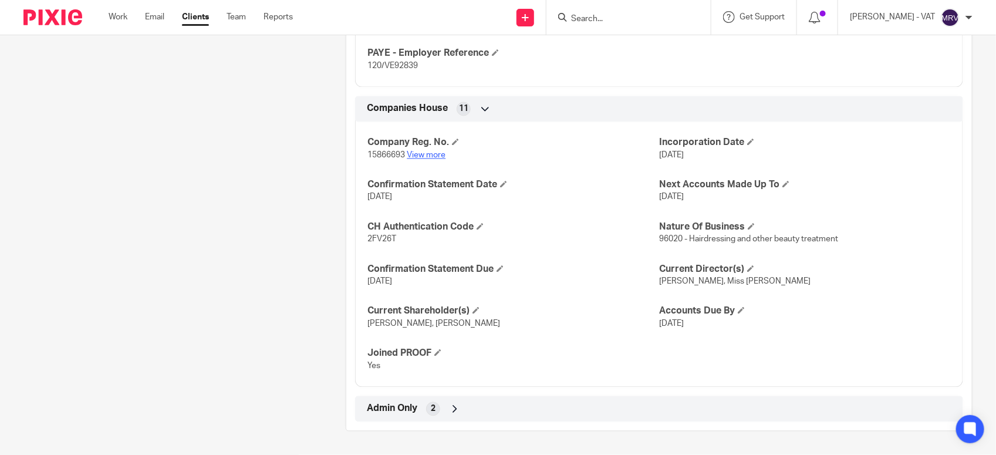
click at [415, 157] on link "View more" at bounding box center [426, 155] width 39 height 8
